Goal: Transaction & Acquisition: Purchase product/service

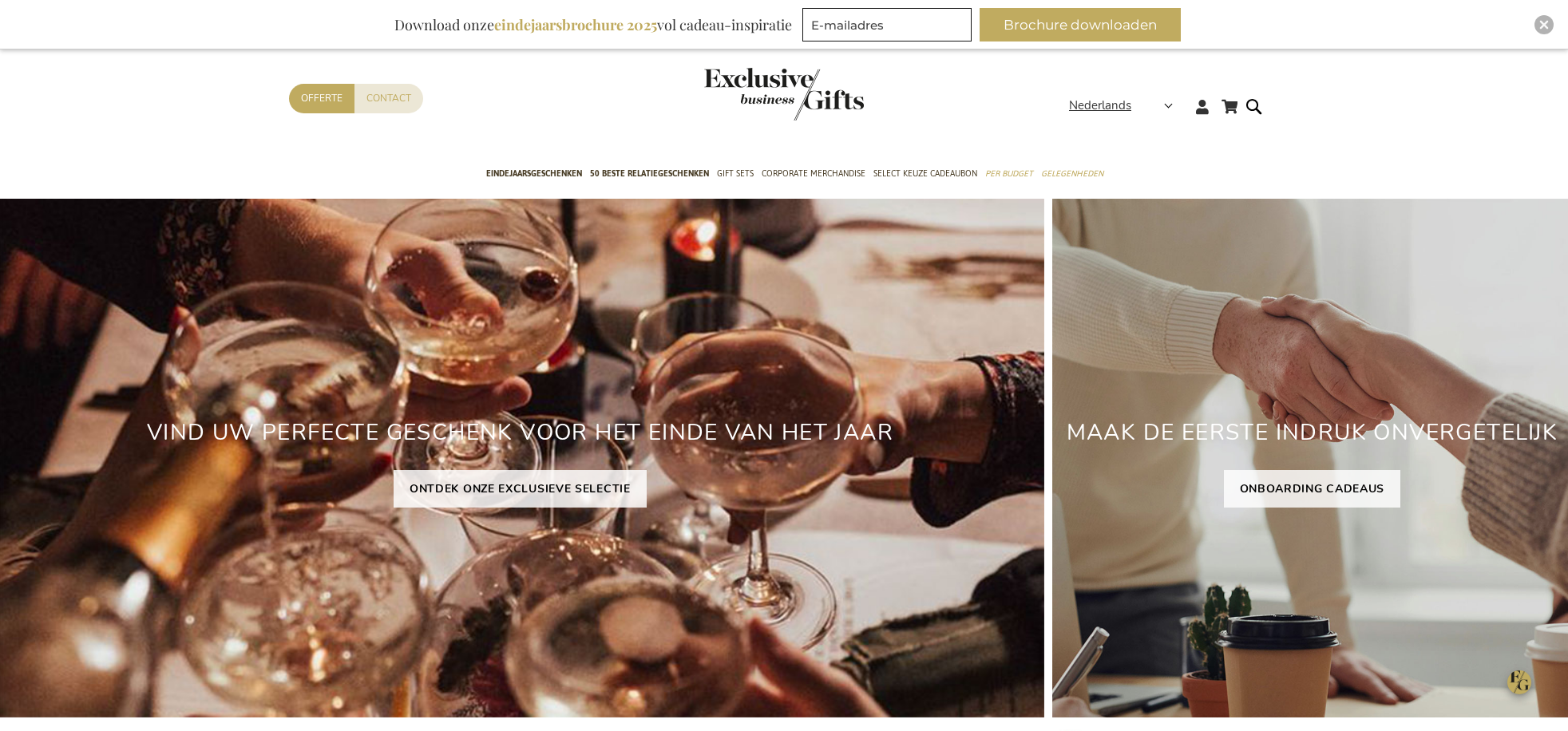
click at [922, 152] on div "Contact Offerte" at bounding box center [679, 119] width 780 height 71
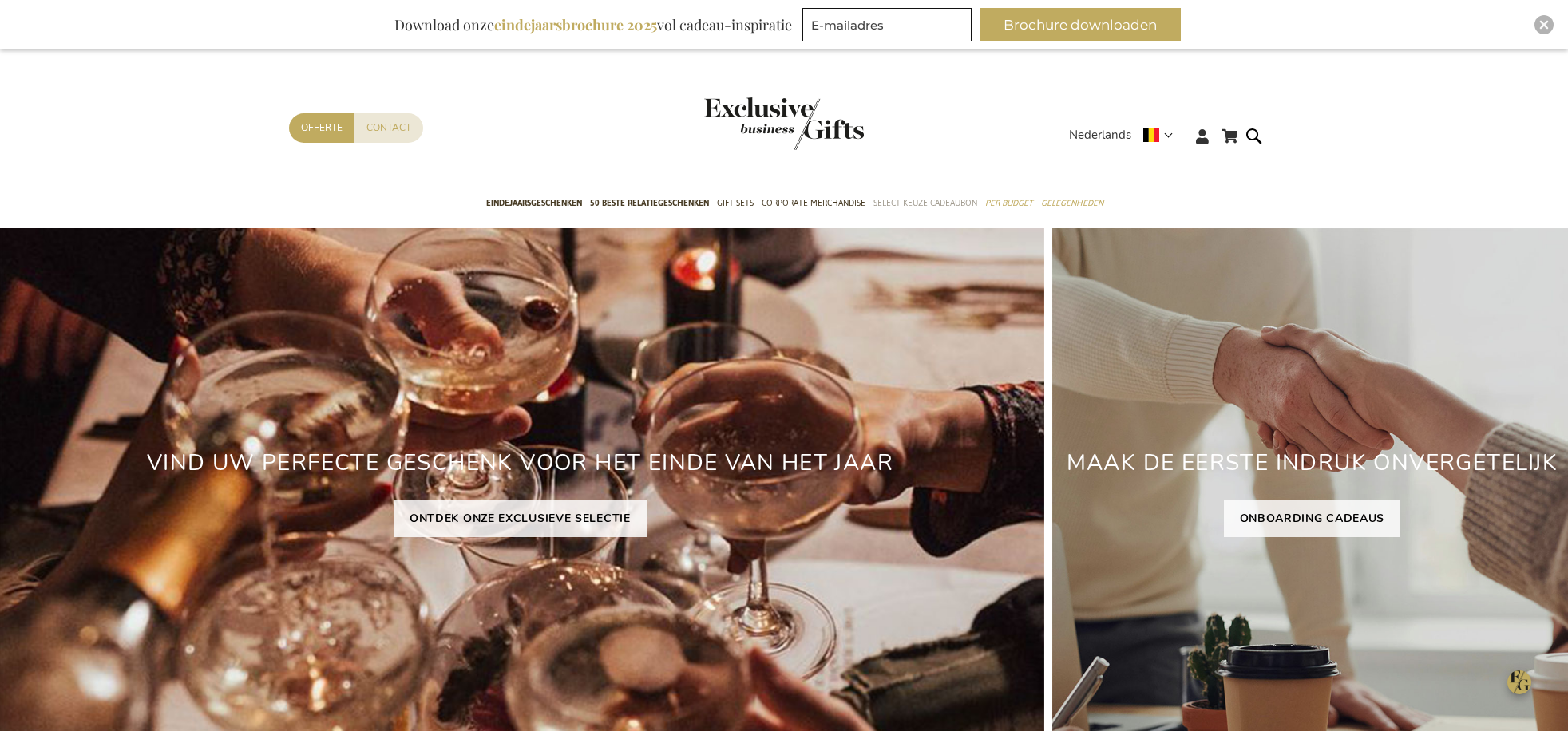
click at [930, 203] on span "Select Keuze Cadeaubon" at bounding box center [926, 202] width 104 height 16
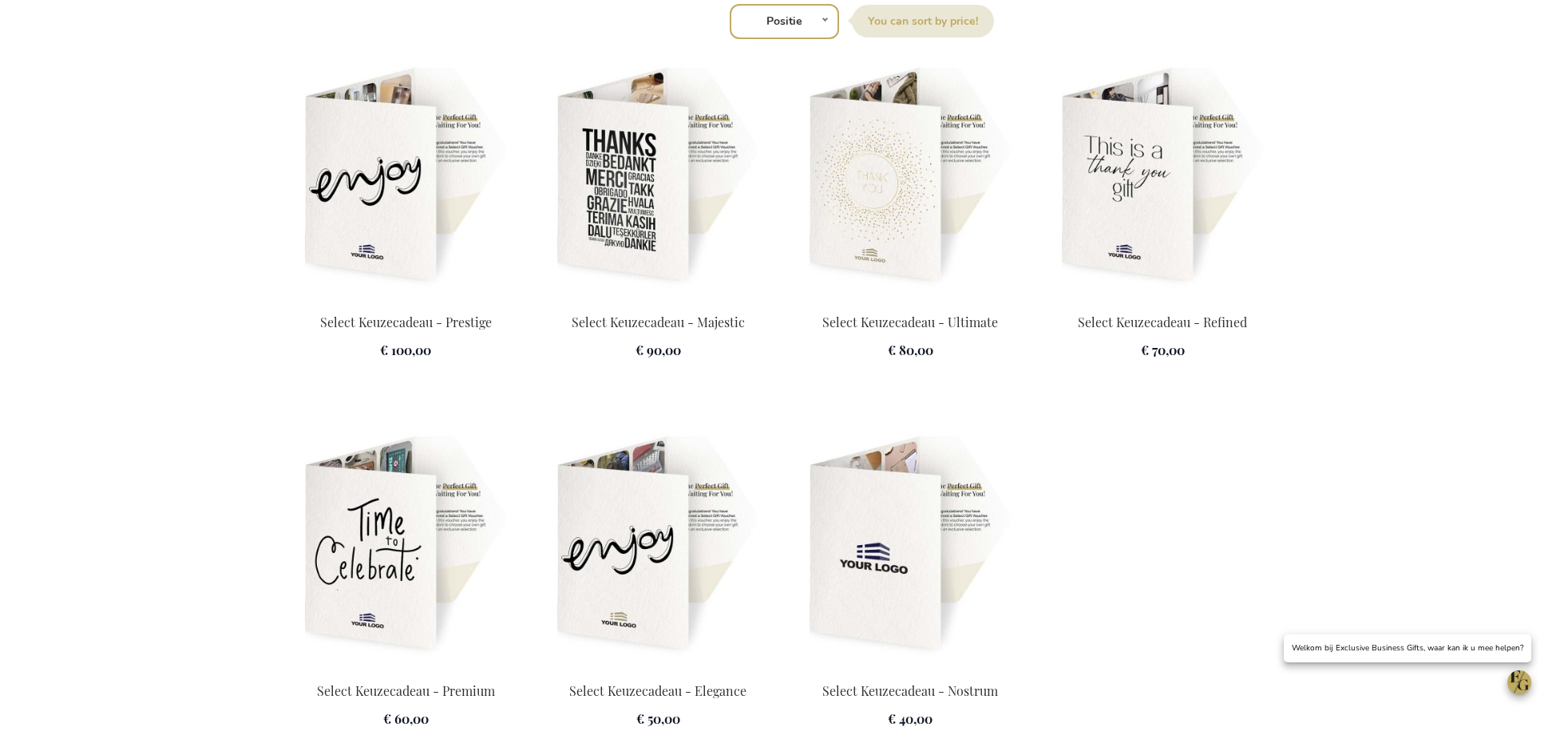
scroll to position [2197, 0]
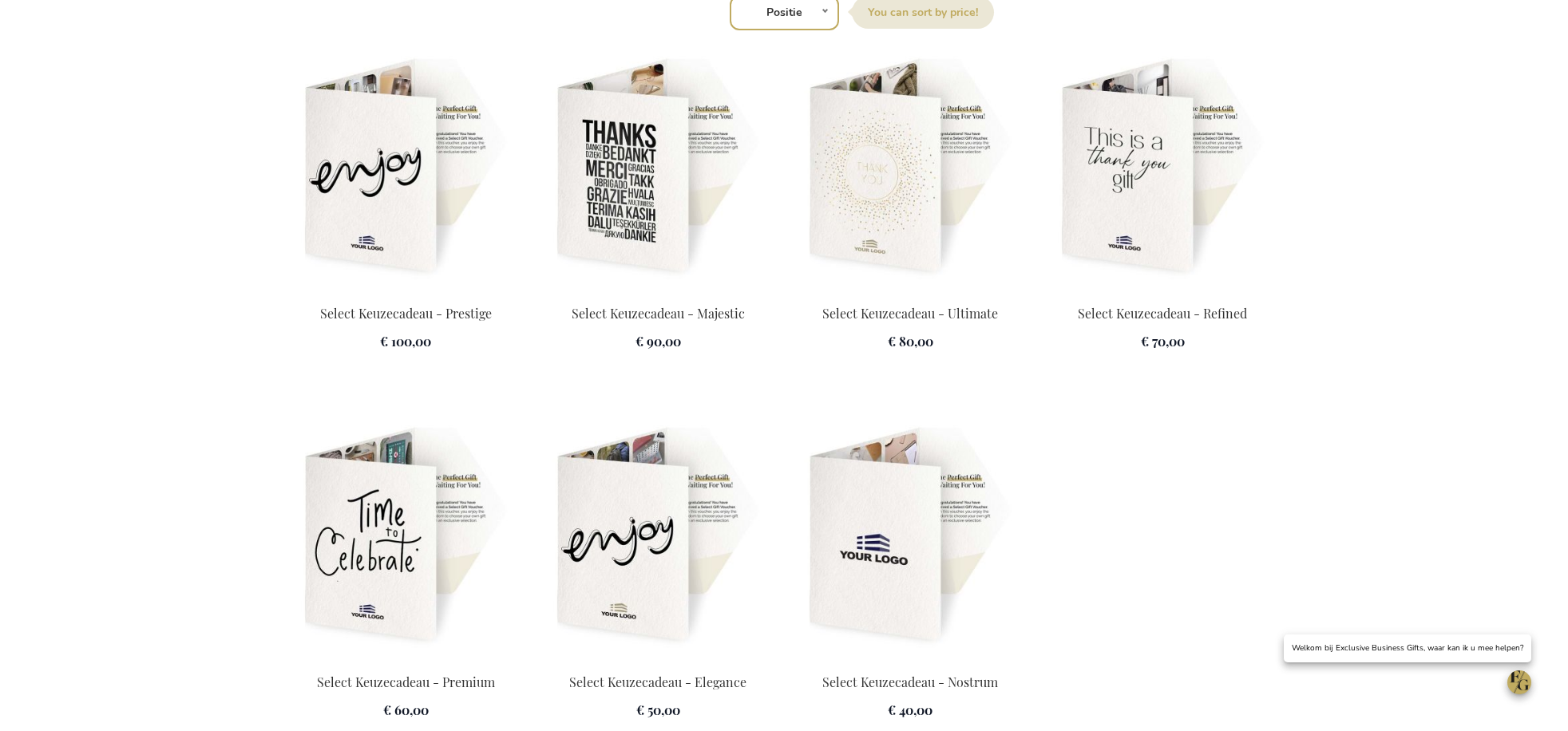
click at [432, 240] on img at bounding box center [405, 168] width 233 height 223
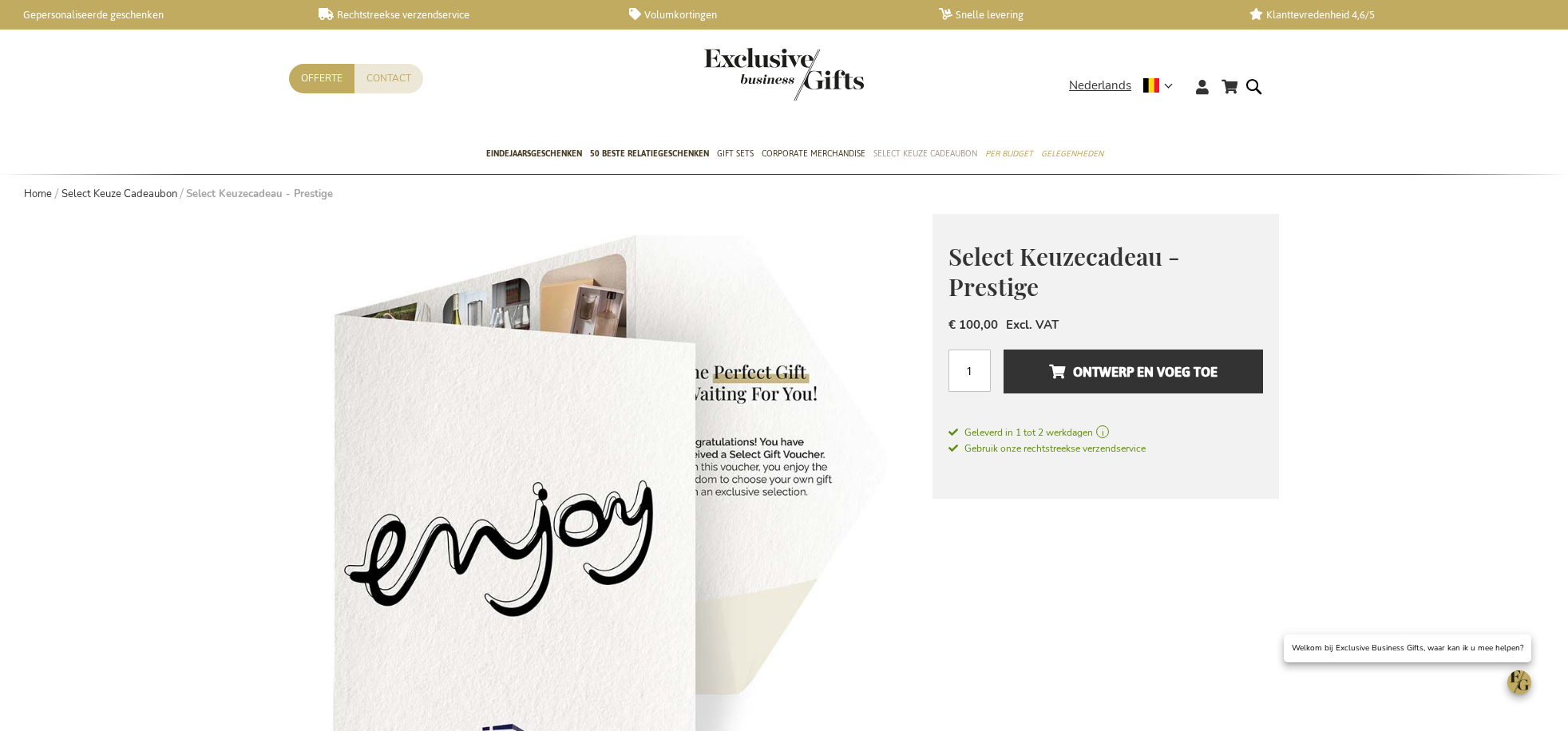
click at [930, 153] on span "Select Keuze Cadeaubon" at bounding box center [926, 153] width 104 height 16
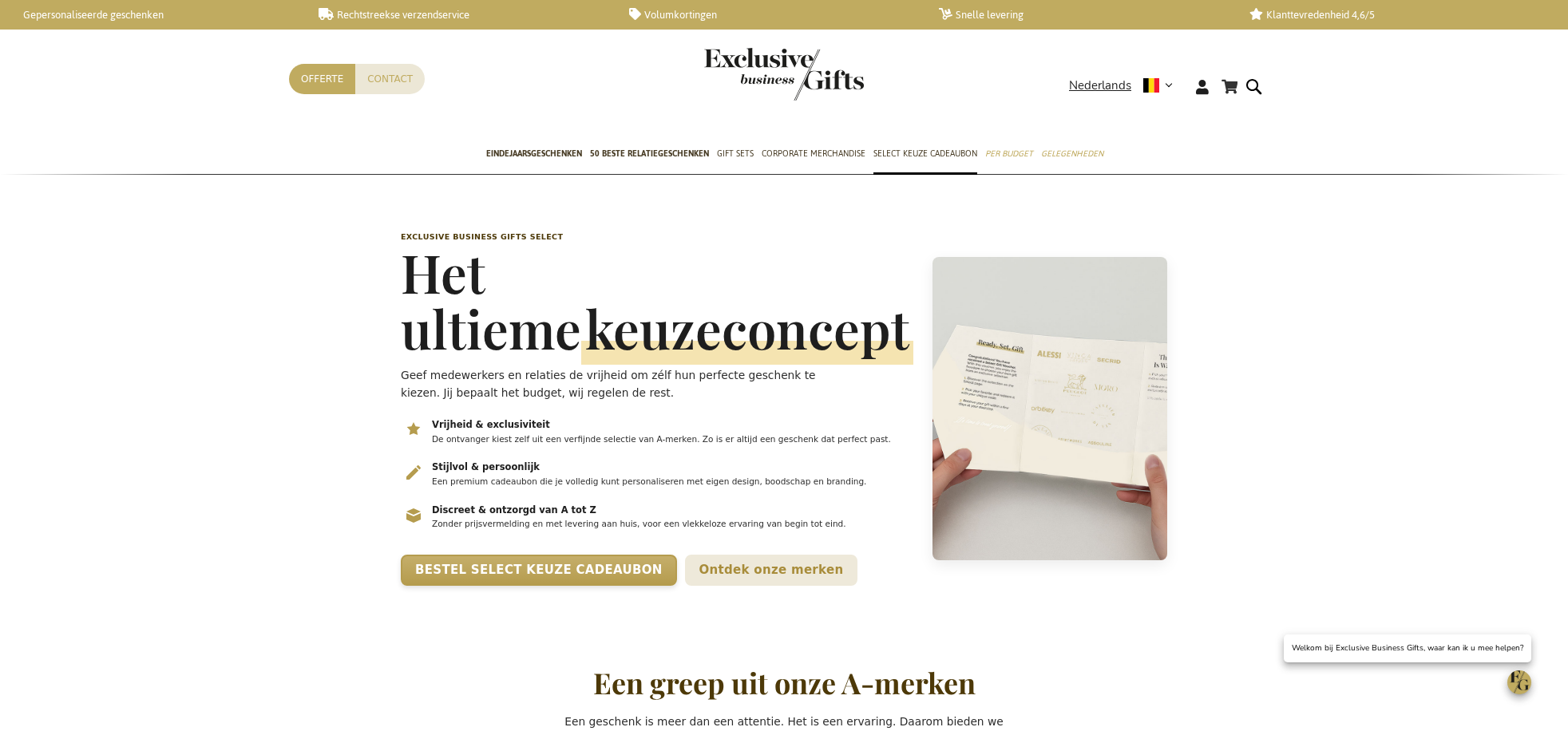
scroll to position [0, 7]
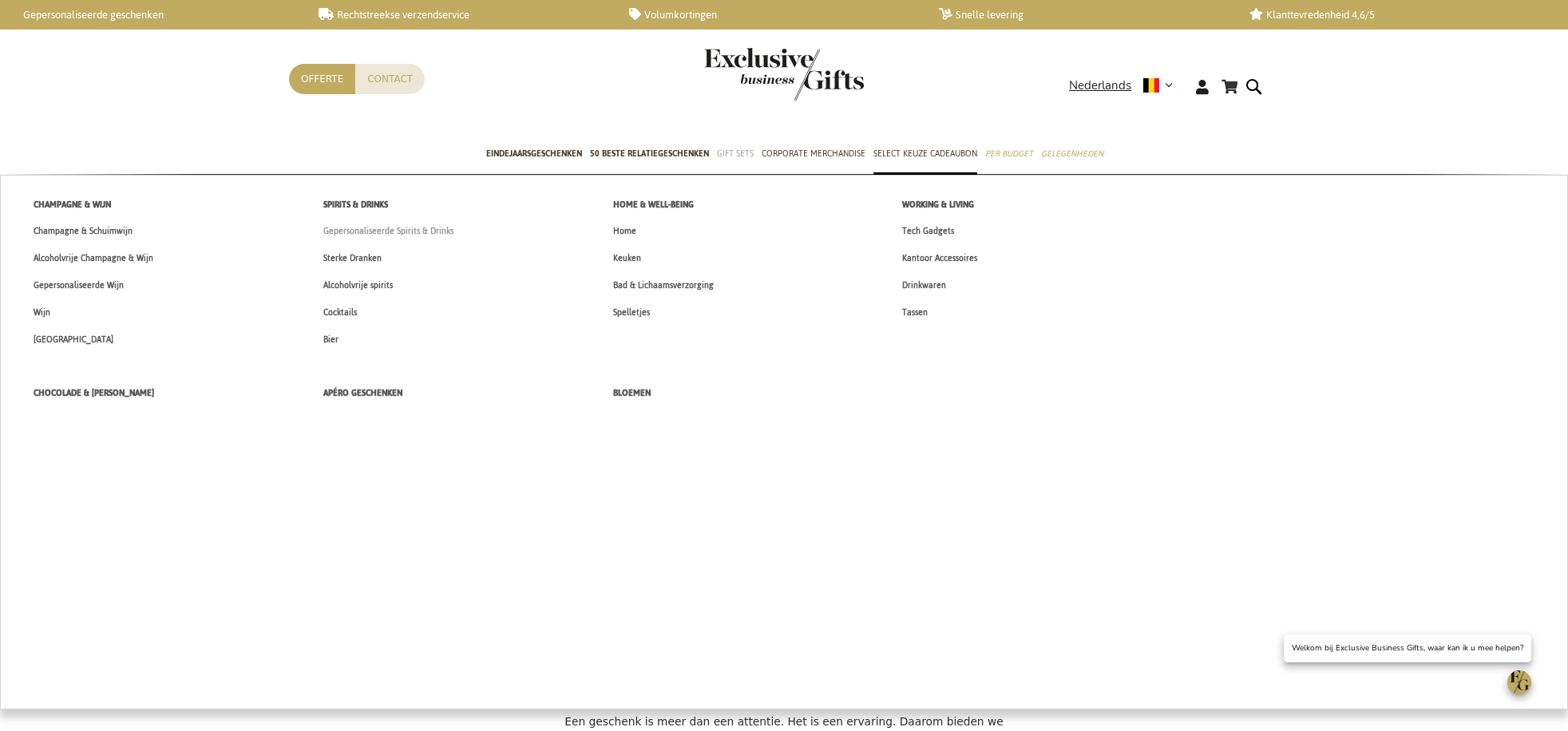
click at [414, 232] on span "Gepersonaliseerde Spirits & Drinks" at bounding box center [388, 230] width 130 height 16
